Goal: Information Seeking & Learning: Learn about a topic

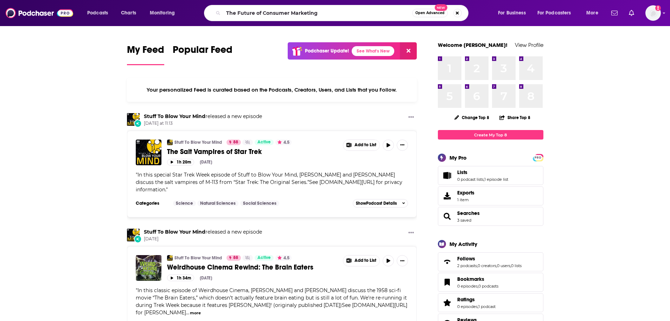
type input "The Future of Consumer Marketing"
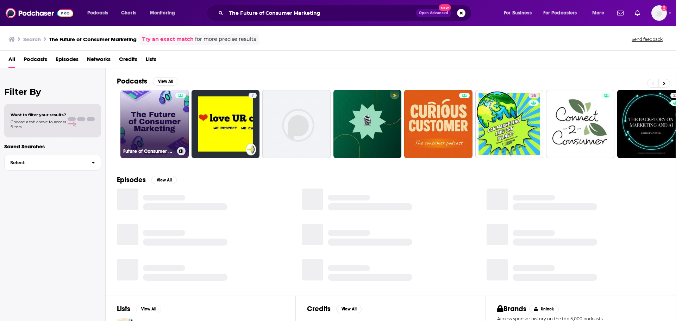
click at [157, 112] on link "Future of Consumer Marketing" at bounding box center [154, 124] width 68 height 68
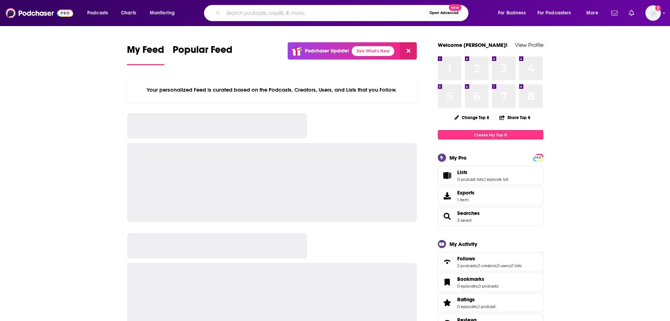
click at [304, 12] on input "Search podcasts, credits, & more..." at bounding box center [324, 12] width 203 height 11
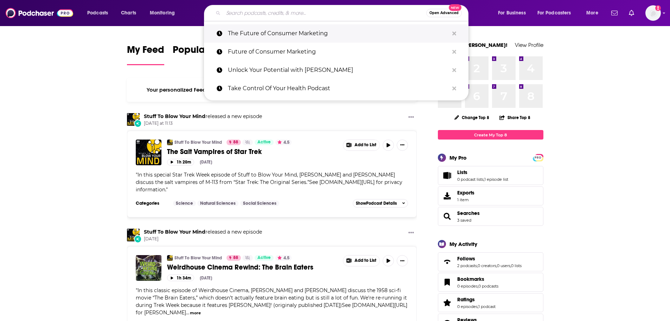
click at [301, 40] on p "The Future of Consumer Marketing" at bounding box center [338, 33] width 221 height 18
type input "The Future of Consumer Marketing"
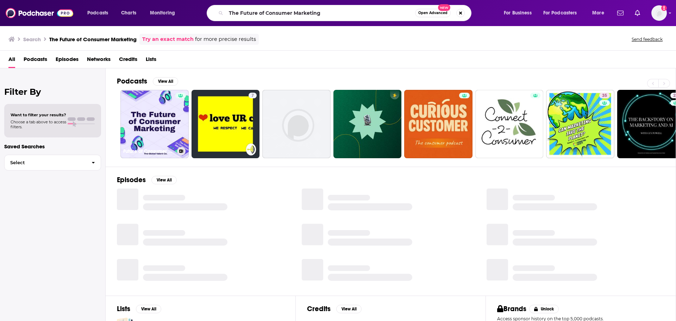
click at [165, 118] on link "Future of Consumer Marketing" at bounding box center [154, 124] width 68 height 68
